Goal: Task Accomplishment & Management: Complete application form

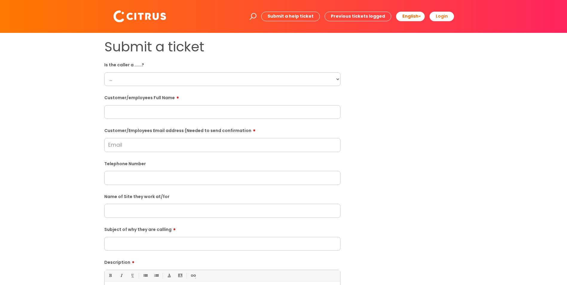
click at [138, 149] on input "Customer/Employees Email address (Needed to send confirmation" at bounding box center [222, 145] width 236 height 14
paste input "africagh94@gmail.com"
type input "africagh94@gmail.com"
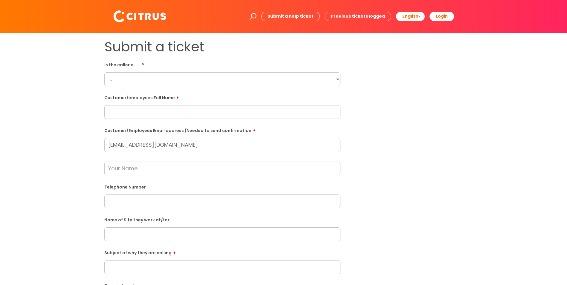
click at [115, 120] on form "Is the caller a ......? ... Citrus Customer Citrus Employee Contractor Supplier…" at bounding box center [222, 228] width 236 height 337
click at [116, 110] on input "text" at bounding box center [222, 112] width 236 height 14
paste input "Denzel Darko"
type input "Denzel Darko"
click at [121, 76] on select "... Citrus Customer Citrus Employee Contractor Supplier" at bounding box center [222, 79] width 236 height 14
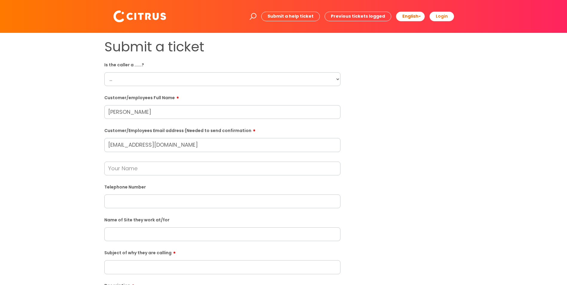
select select "Citrus Employee"
click at [104, 72] on select "... Citrus Customer Citrus Employee Contractor Supplier" at bounding box center [222, 79] width 236 height 14
drag, startPoint x: 131, startPoint y: 161, endPoint x: 131, endPoint y: 200, distance: 39.2
click at [131, 164] on div at bounding box center [222, 163] width 236 height 23
click at [131, 200] on input "text" at bounding box center [222, 202] width 236 height 14
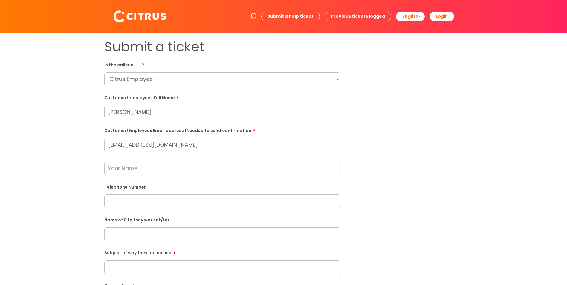
click at [137, 232] on input "text" at bounding box center [222, 234] width 236 height 14
click at [126, 268] on input "Subject of why they are calling" at bounding box center [222, 267] width 236 height 14
type input "Clock out"
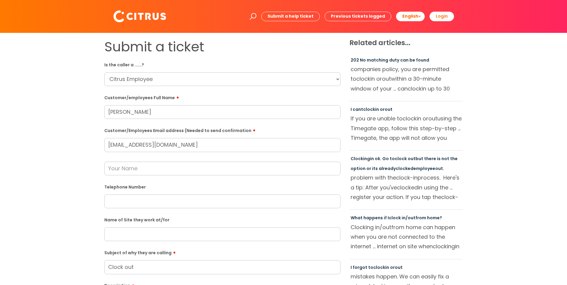
scroll to position [173, 0]
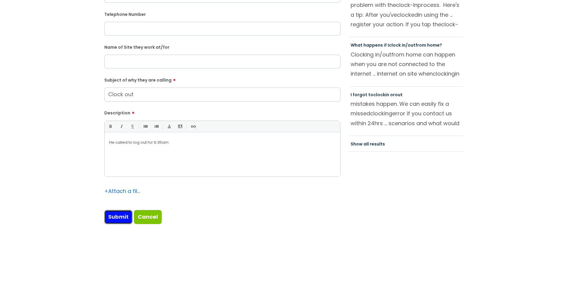
click at [117, 215] on input "Submit" at bounding box center [118, 217] width 28 height 14
type input "Please Wait..."
